Goal: Task Accomplishment & Management: Manage account settings

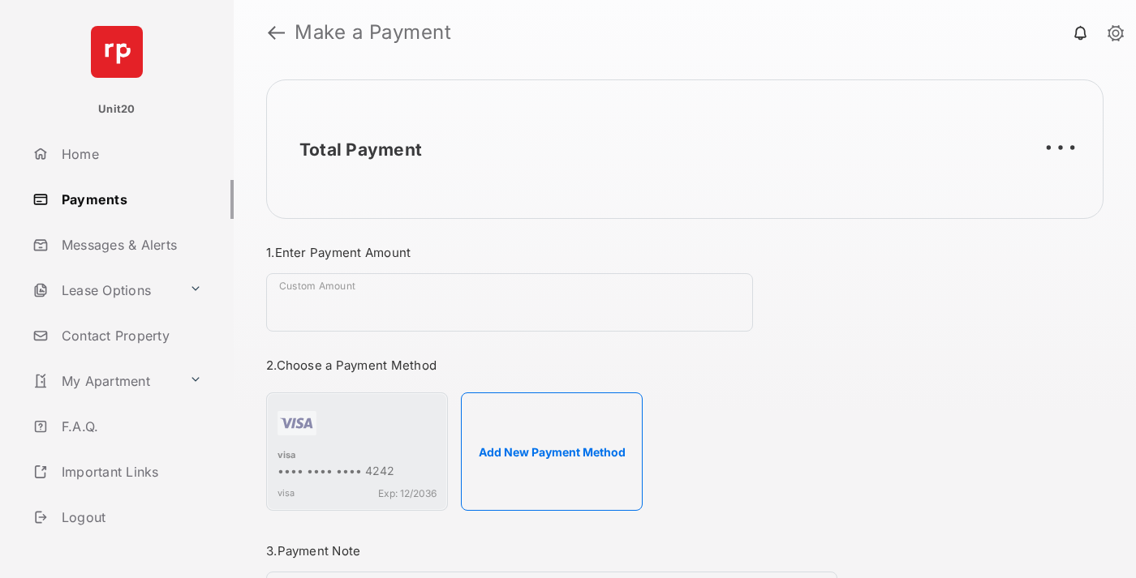
click at [127, 199] on link "Payments" at bounding box center [130, 199] width 208 height 39
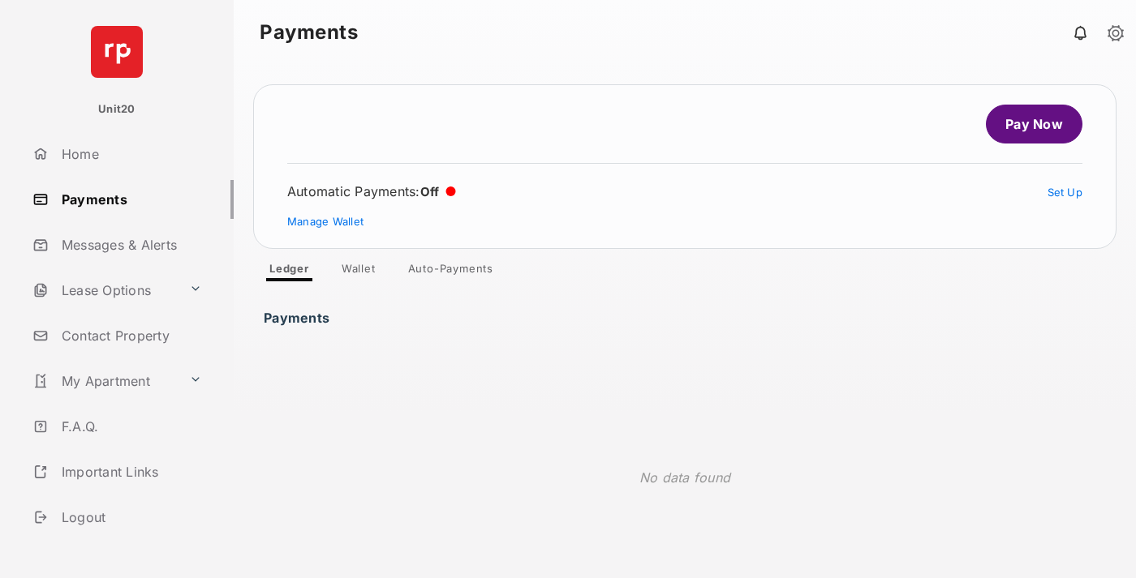
click at [451, 272] on link "Auto-Payments" at bounding box center [450, 271] width 111 height 19
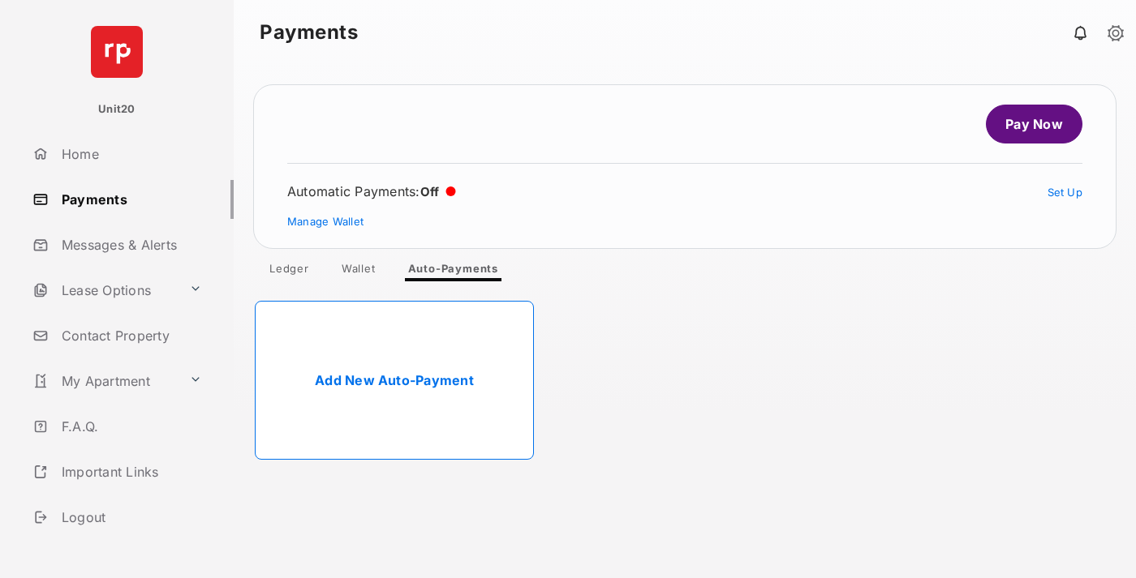
click at [394, 380] on link "Add New Auto-Payment" at bounding box center [394, 380] width 279 height 159
